Goal: Task Accomplishment & Management: Manage account settings

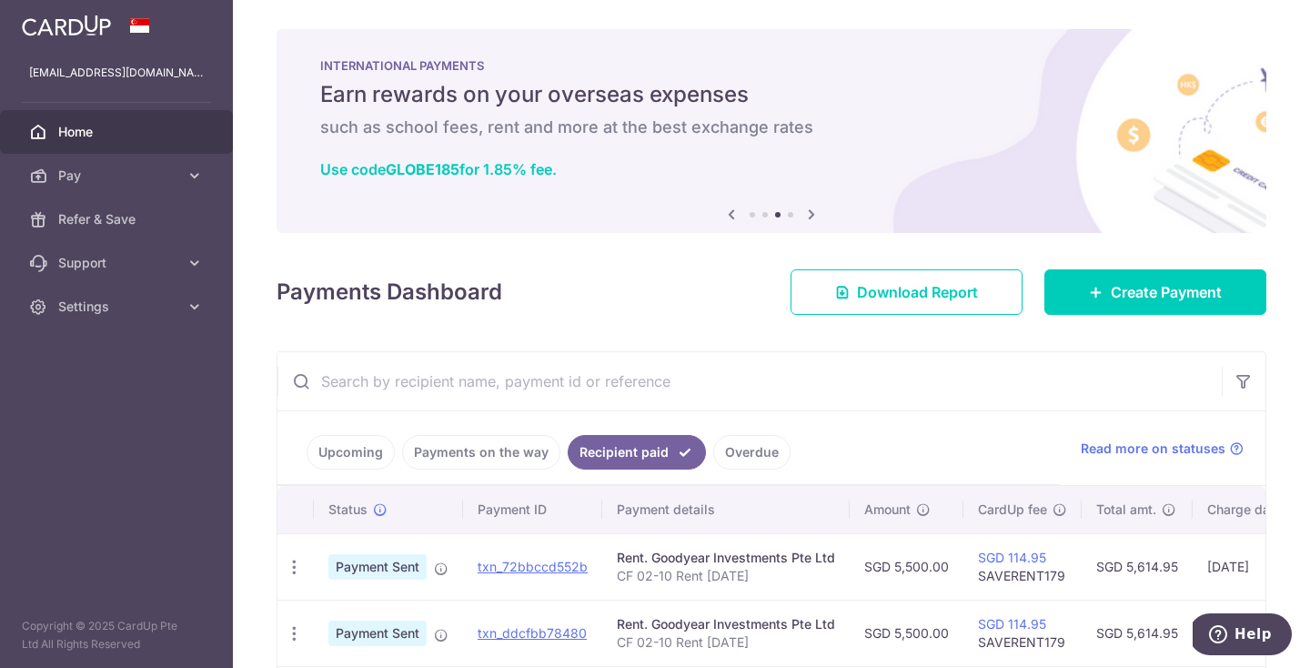
scroll to position [97, 0]
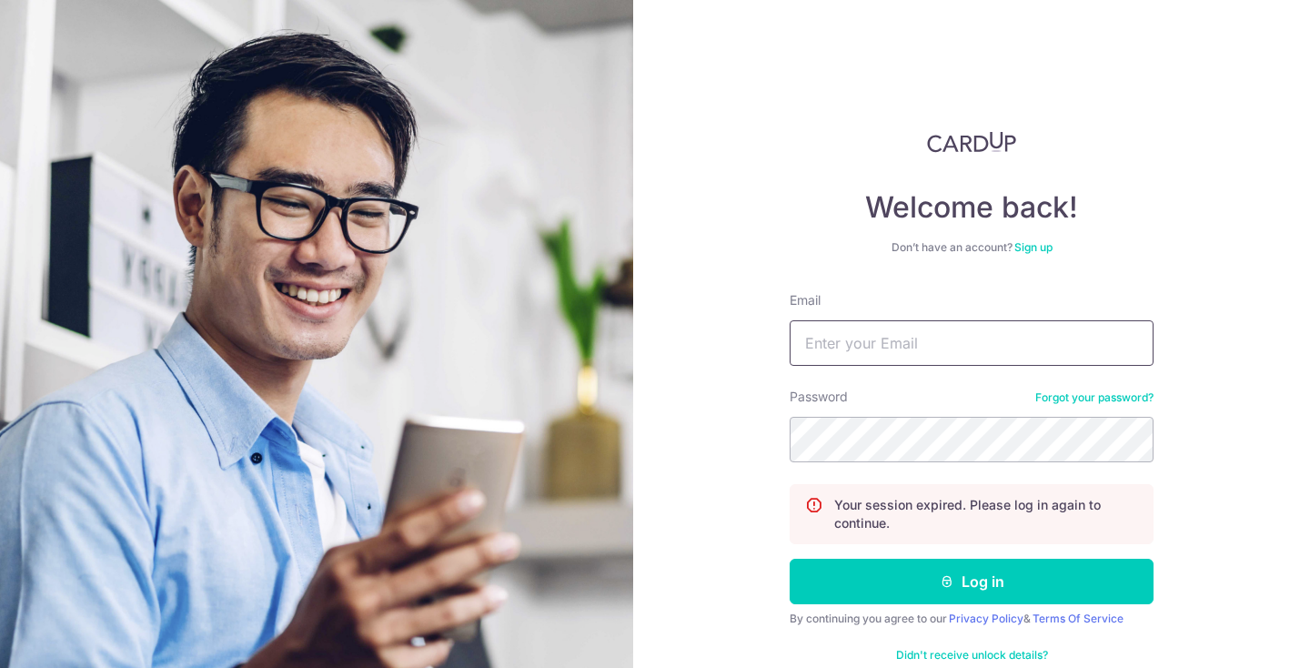
type input "[EMAIL_ADDRESS][DOMAIN_NAME]"
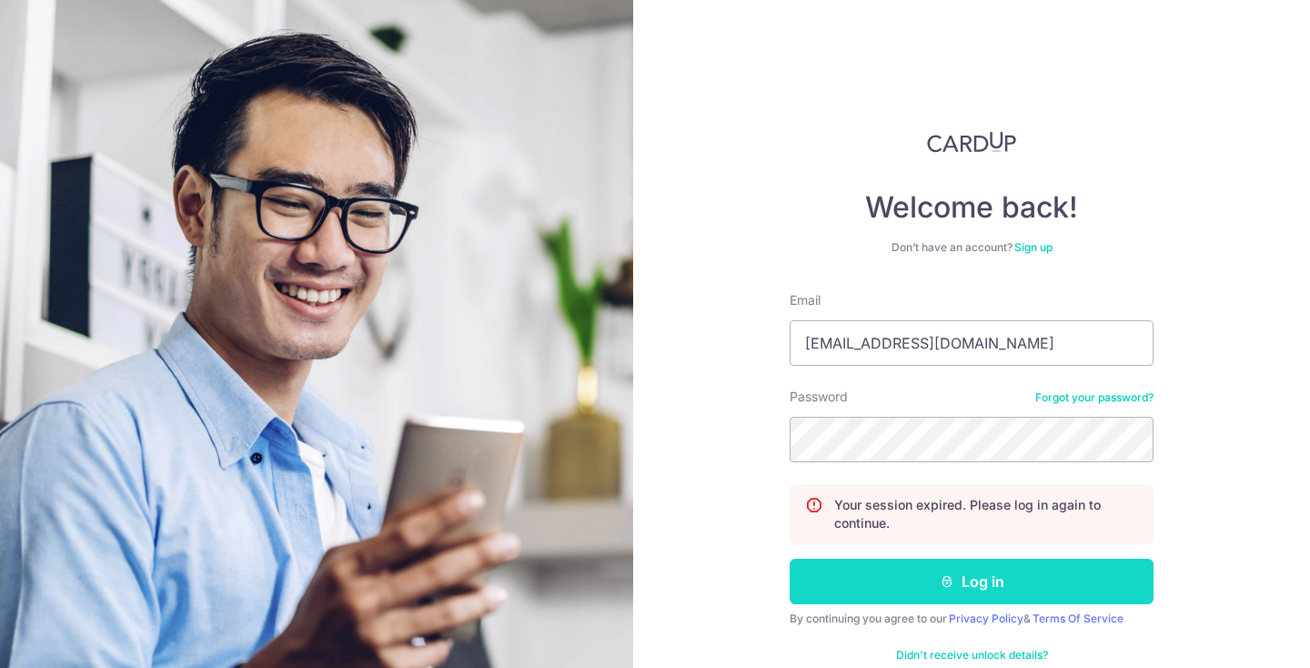
click at [932, 592] on button "Log in" at bounding box center [971, 580] width 364 height 45
